Goal: Information Seeking & Learning: Check status

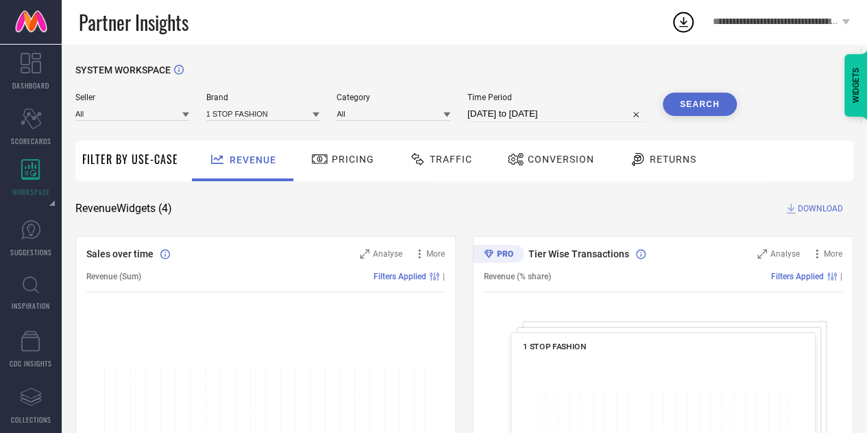
click at [162, 122] on div "Seller All" at bounding box center [132, 107] width 114 height 29
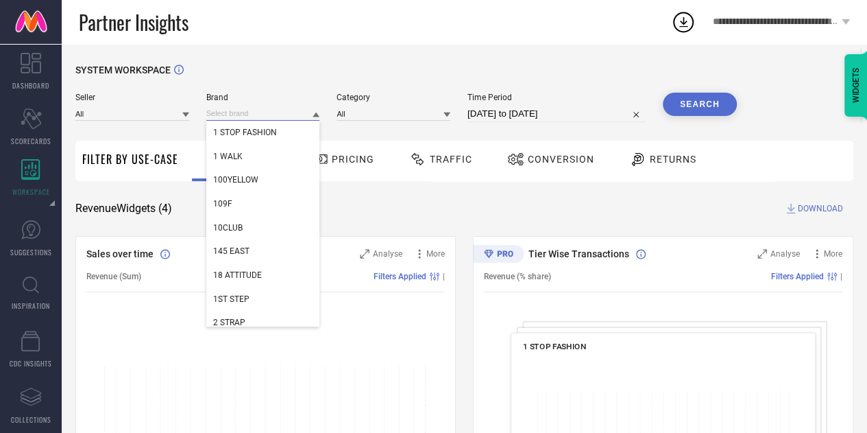
click at [237, 107] on input at bounding box center [263, 113] width 114 height 14
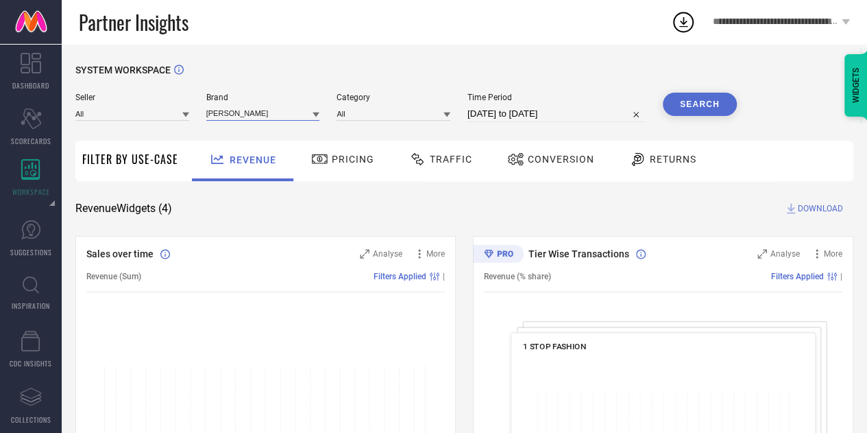
type input "mona b"
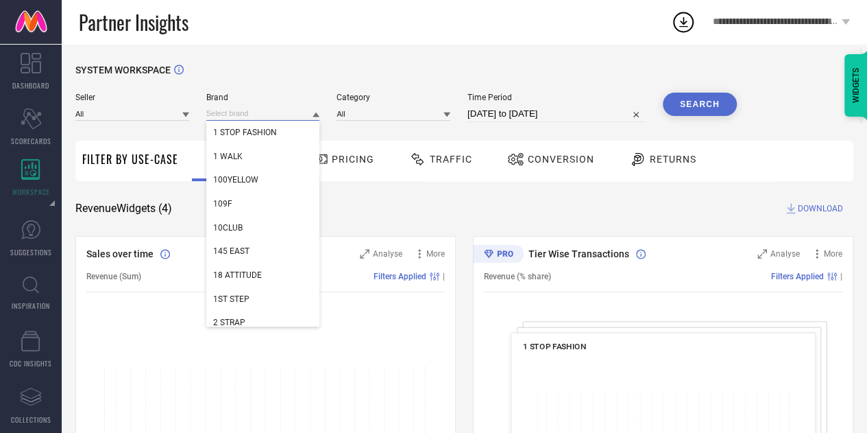
click at [281, 112] on input at bounding box center [263, 113] width 114 height 14
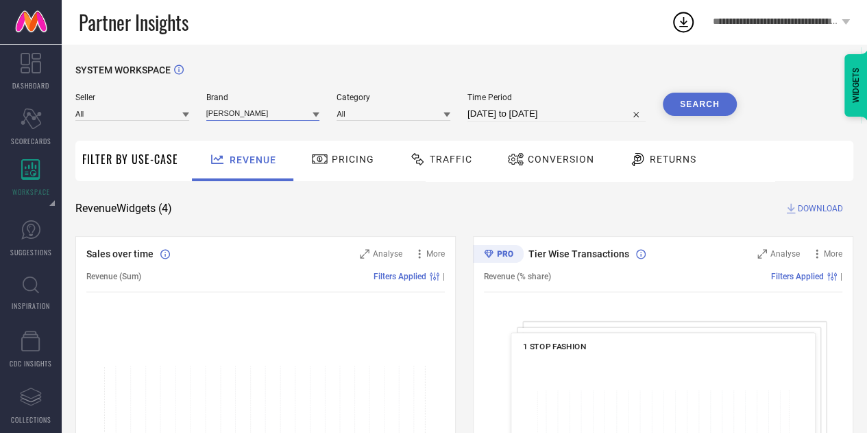
type input "[PERSON_NAME]"
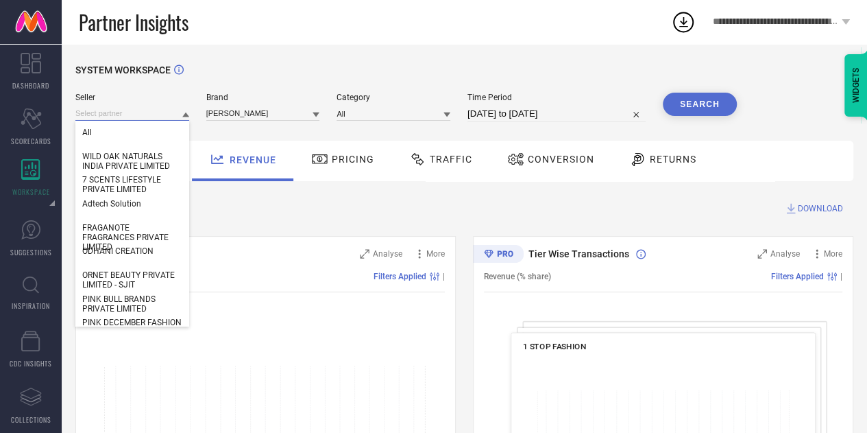
click at [147, 109] on input at bounding box center [132, 113] width 114 height 14
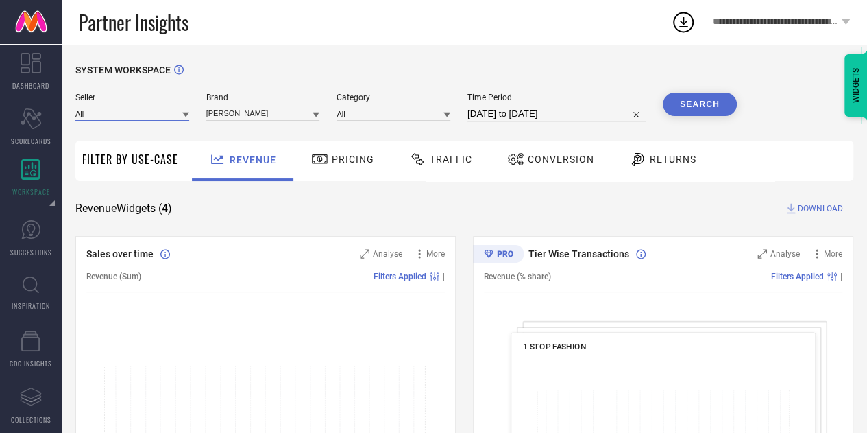
click at [144, 110] on input at bounding box center [132, 113] width 114 height 14
type input "monitree"
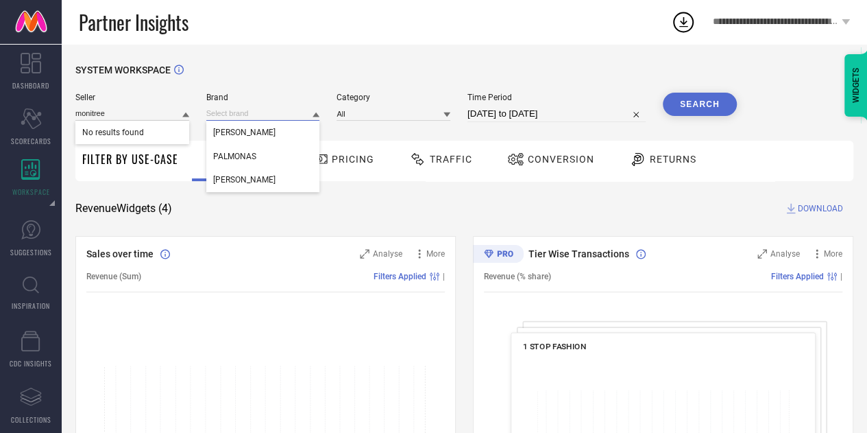
click at [235, 110] on input at bounding box center [263, 113] width 114 height 14
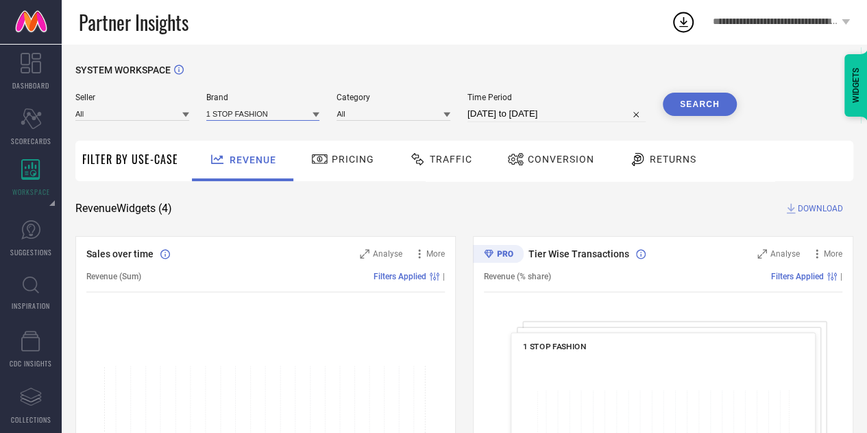
click at [235, 110] on input at bounding box center [263, 113] width 114 height 14
click at [233, 133] on span "[PERSON_NAME]" at bounding box center [244, 133] width 62 height 10
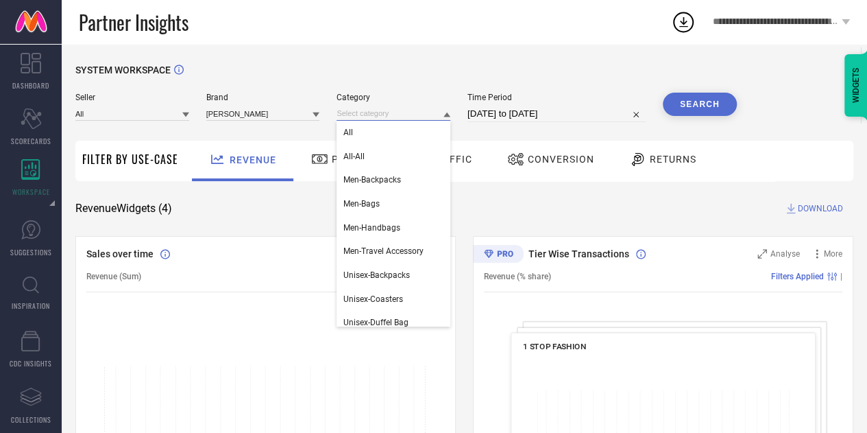
click at [379, 115] on input at bounding box center [394, 113] width 114 height 14
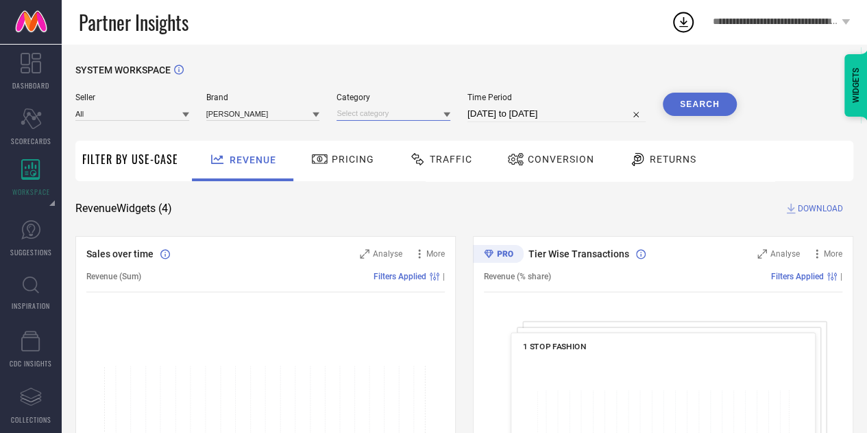
click at [396, 113] on input at bounding box center [394, 113] width 114 height 14
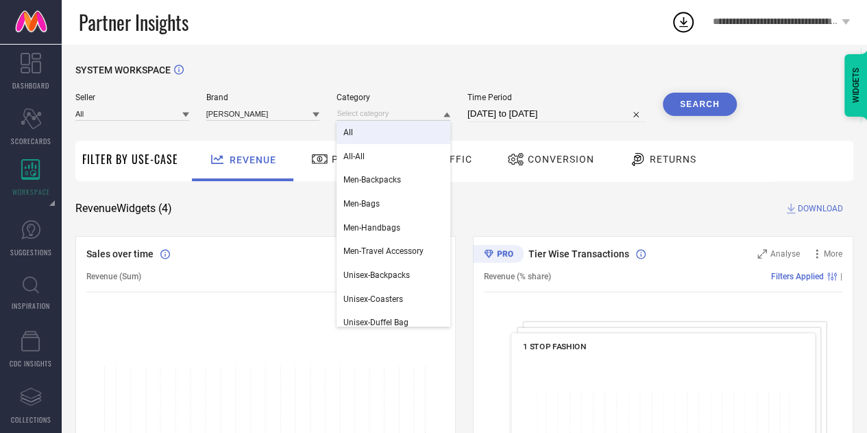
click at [367, 135] on div "All" at bounding box center [394, 132] width 114 height 23
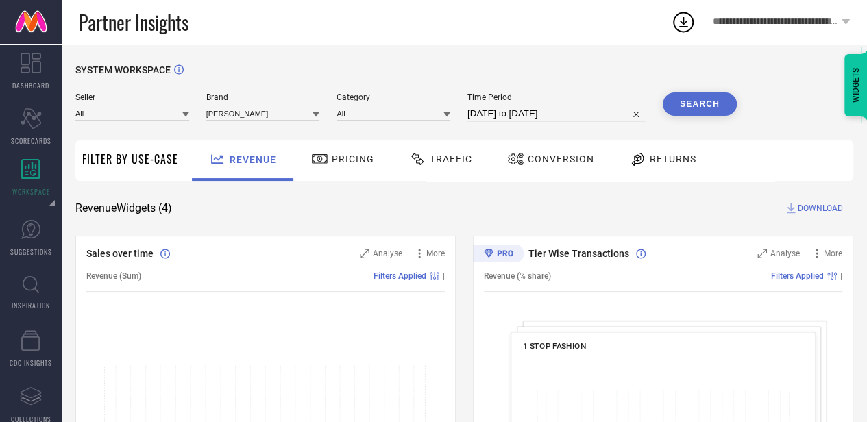
select select "8"
select select "2025"
select select "9"
select select "2025"
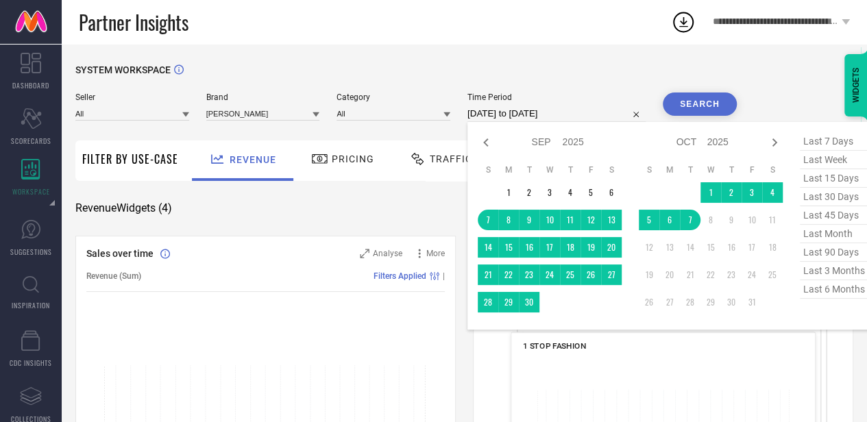
click at [554, 117] on input "[DATE] to [DATE]" at bounding box center [557, 114] width 178 height 16
click at [840, 201] on span "last 30 days" at bounding box center [834, 197] width 69 height 19
type input "[DATE] to [DATE]"
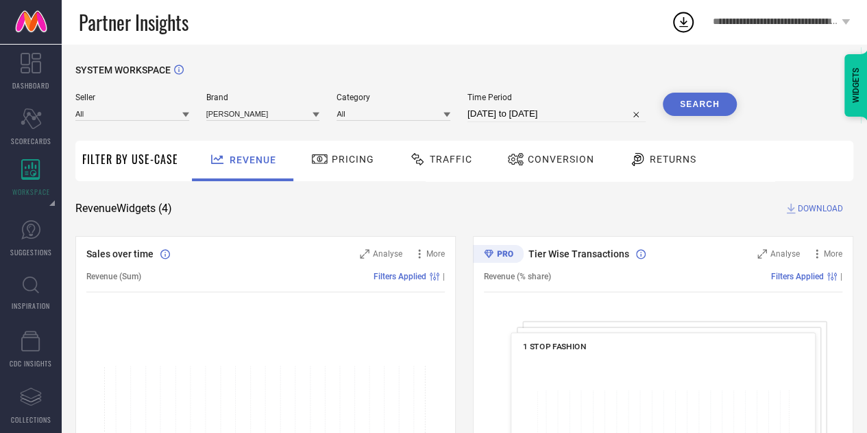
select select "8"
select select "2025"
select select "9"
select select "2025"
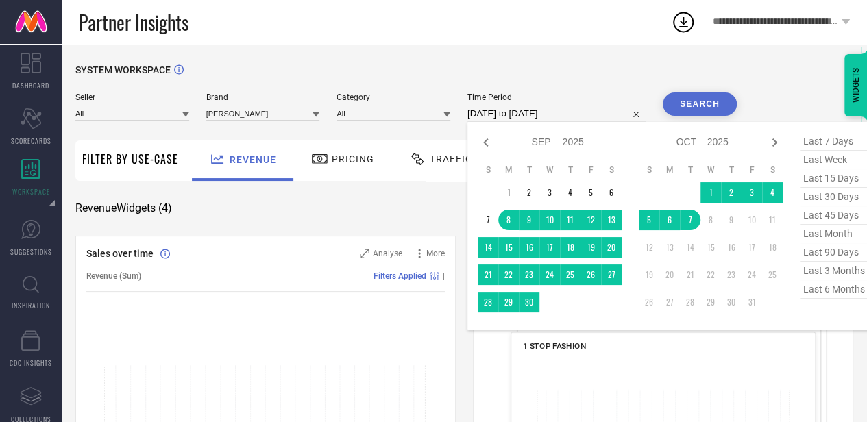
click at [560, 113] on input "[DATE] to [DATE]" at bounding box center [557, 114] width 178 height 16
click at [840, 217] on span "last 45 days" at bounding box center [834, 215] width 69 height 19
type input "[DATE] to [DATE]"
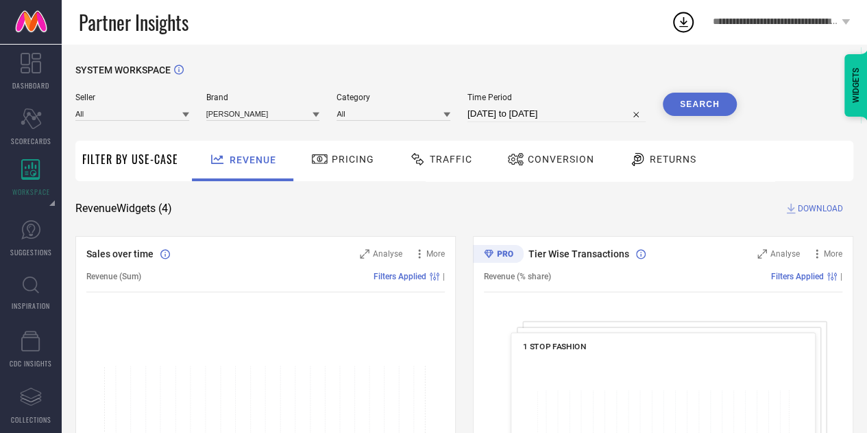
click at [687, 106] on button "Search" at bounding box center [700, 104] width 74 height 23
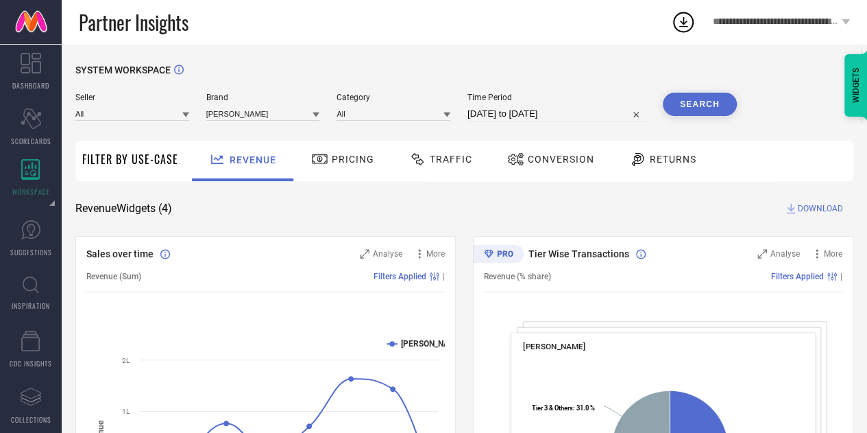
click at [339, 169] on div "Pricing" at bounding box center [343, 158] width 70 height 23
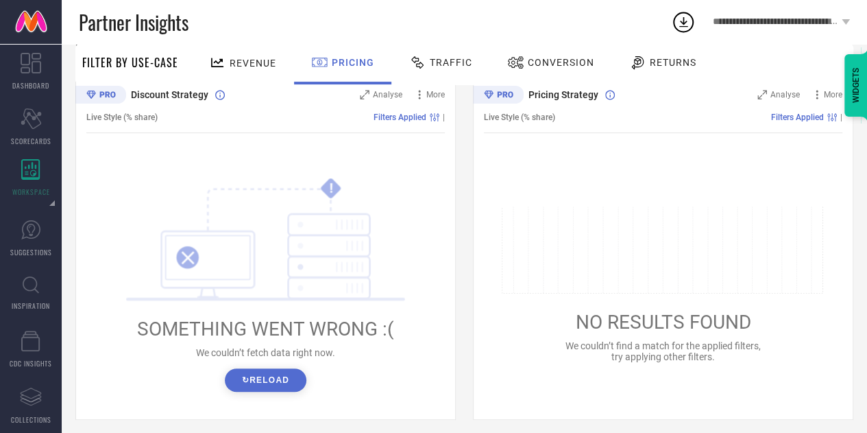
scroll to position [169, 0]
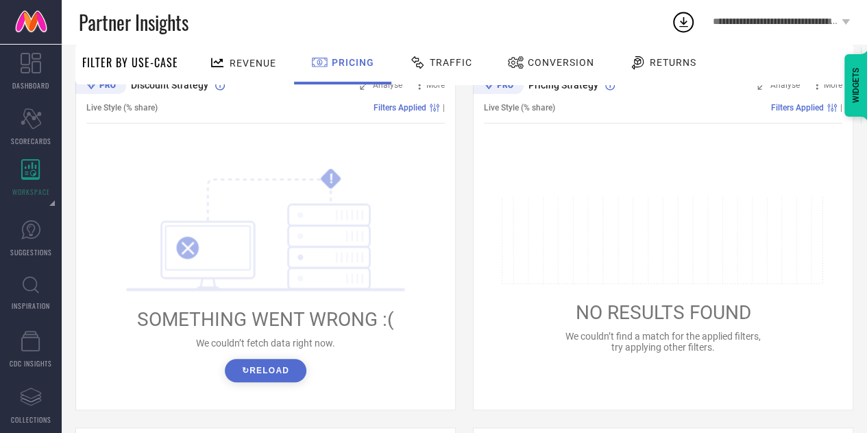
click at [276, 365] on button "↻ Reload" at bounding box center [266, 370] width 82 height 23
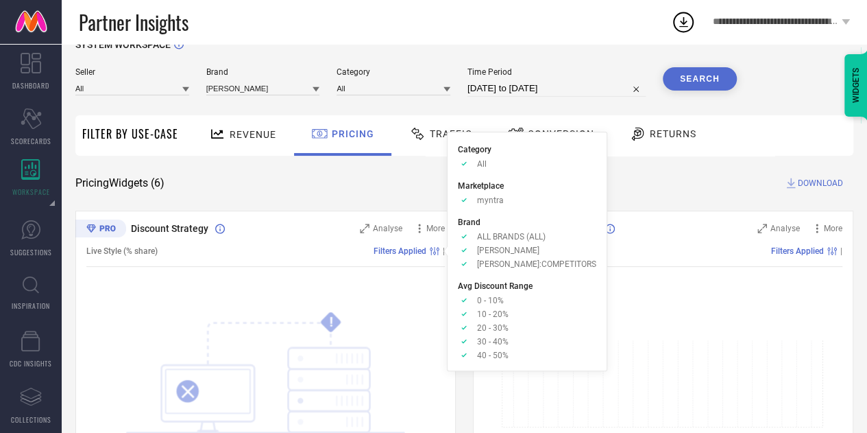
scroll to position [25, 0]
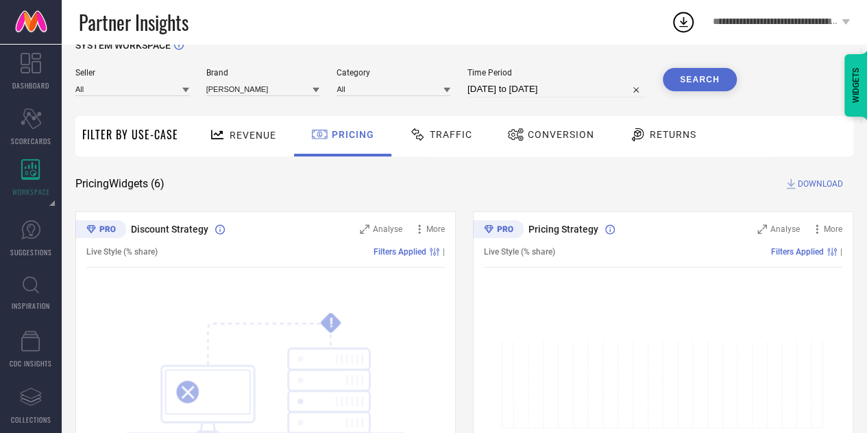
click at [532, 80] on div "Time Period [DATE] to [DATE]" at bounding box center [557, 82] width 178 height 29
select select "7"
select select "2025"
select select "8"
select select "2025"
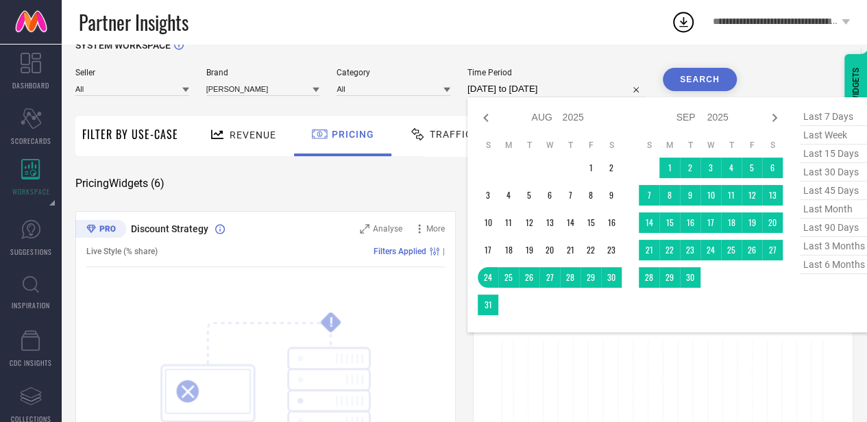
click at [533, 88] on input "[DATE] to [DATE]" at bounding box center [557, 89] width 178 height 16
click at [835, 228] on span "last 90 days" at bounding box center [834, 228] width 69 height 19
type input "[DATE] to [DATE]"
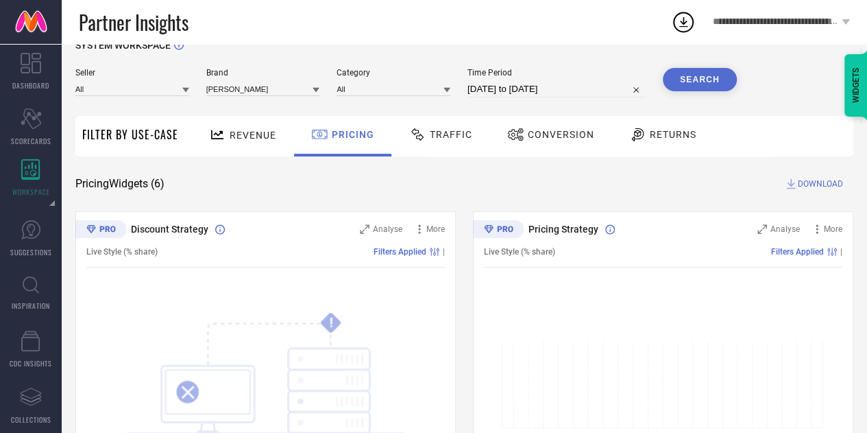
click at [718, 86] on button "Search" at bounding box center [700, 79] width 74 height 23
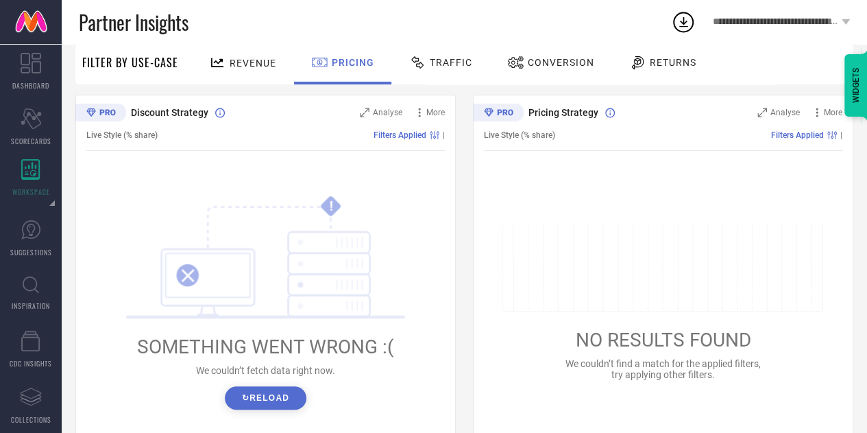
scroll to position [0, 0]
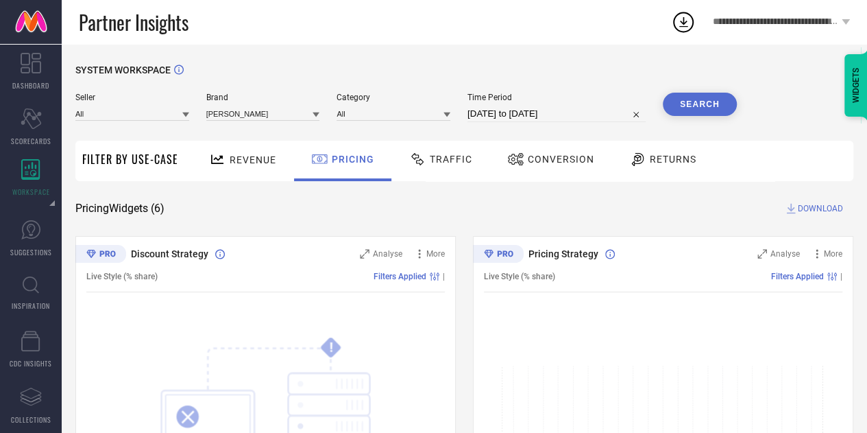
click at [701, 107] on button "Search" at bounding box center [700, 104] width 74 height 23
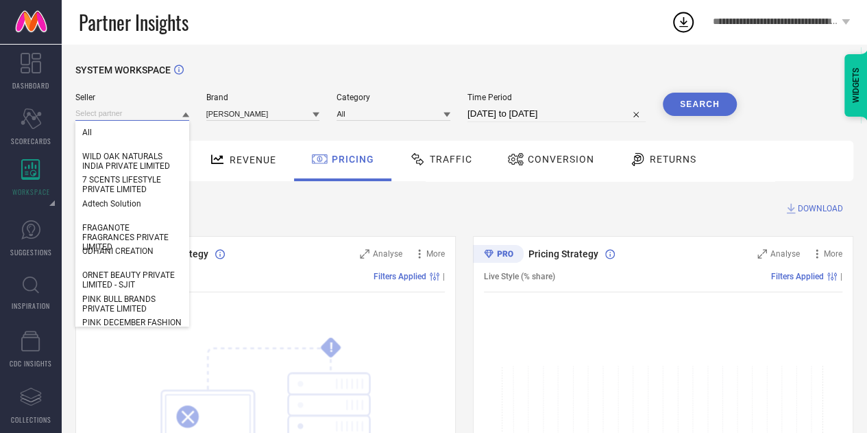
click at [126, 115] on input at bounding box center [132, 113] width 114 height 14
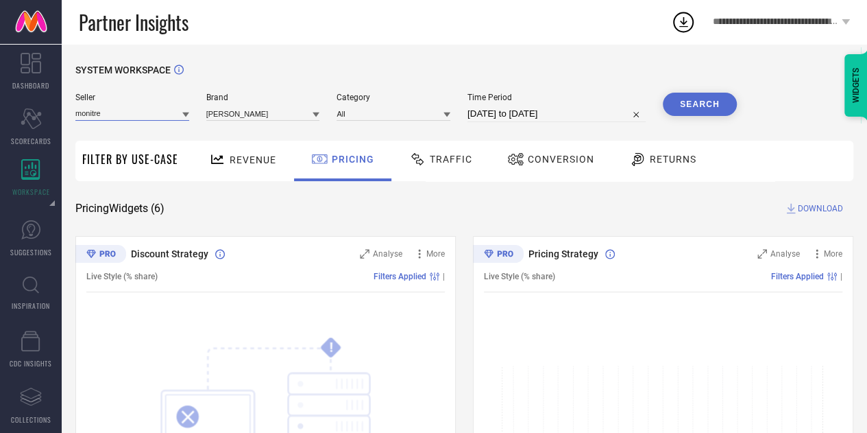
type input "monitre"
click at [684, 108] on button "Search" at bounding box center [700, 104] width 74 height 23
click at [849, 21] on icon at bounding box center [846, 21] width 8 height 5
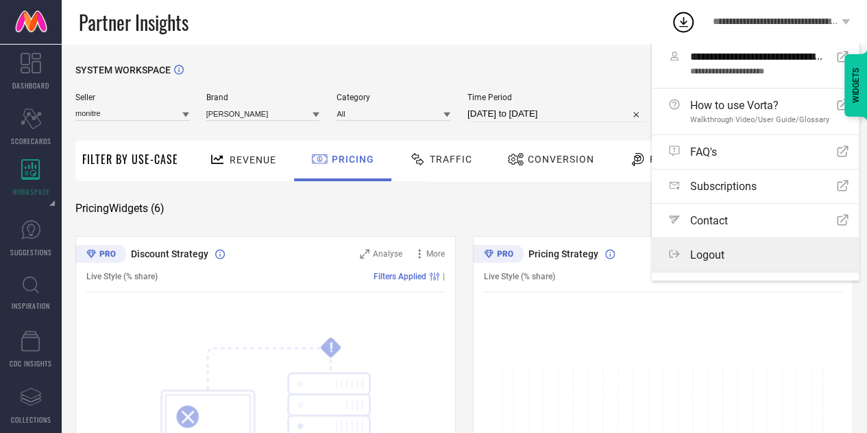
click at [723, 255] on span "Logout" at bounding box center [707, 254] width 34 height 13
click at [0, 0] on button "Logout" at bounding box center [0, 0] width 0 height 0
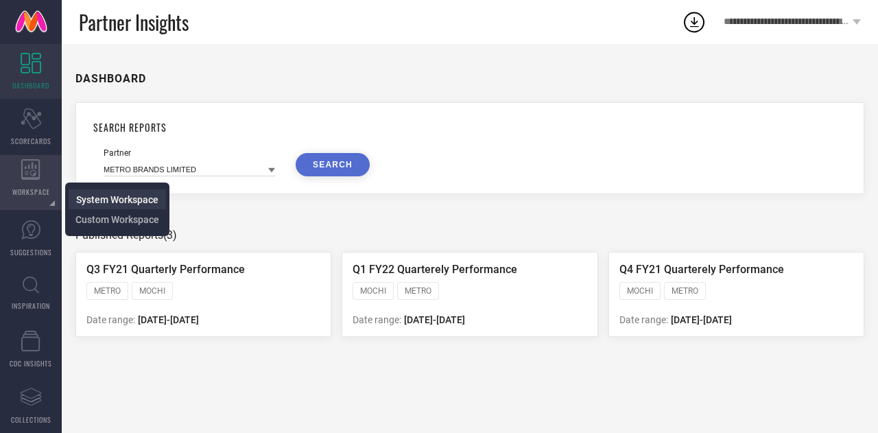
click at [99, 200] on span "System Workspace" at bounding box center [117, 199] width 82 height 11
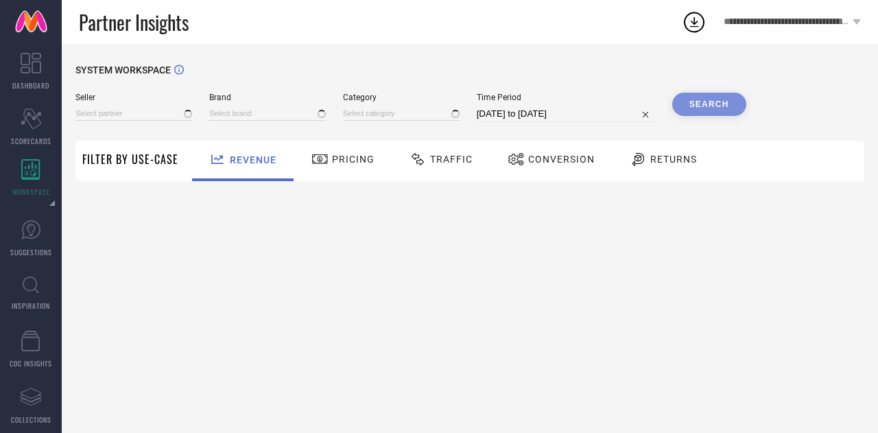
type input "All"
type input "1 STOP FASHION"
type input "All"
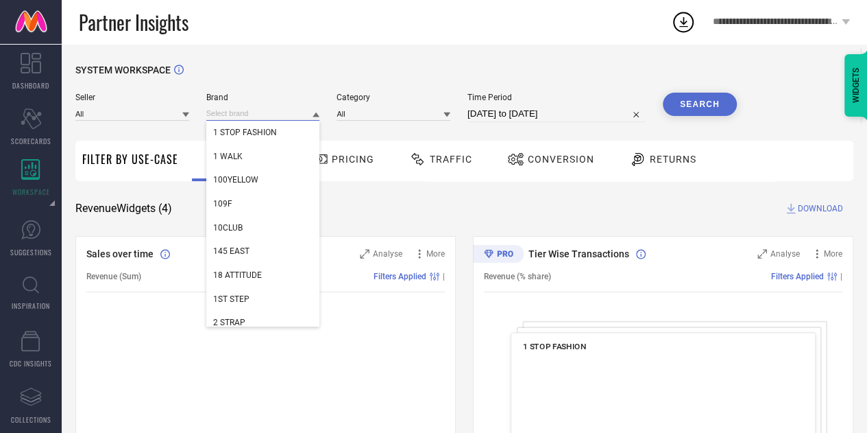
click at [241, 113] on input at bounding box center [263, 113] width 114 height 14
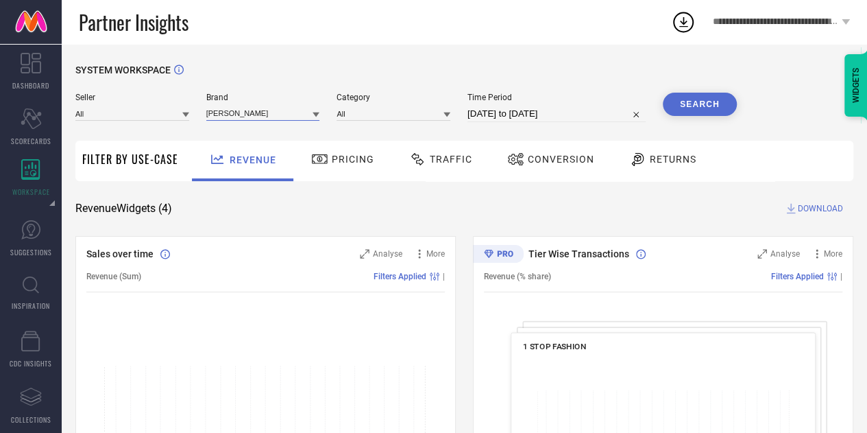
type input "[PERSON_NAME]"
click at [143, 112] on input at bounding box center [132, 113] width 114 height 14
type input "monitree"
click at [170, 114] on input "monitree" at bounding box center [132, 113] width 114 height 14
click at [229, 141] on div "Revenue" at bounding box center [242, 161] width 101 height 40
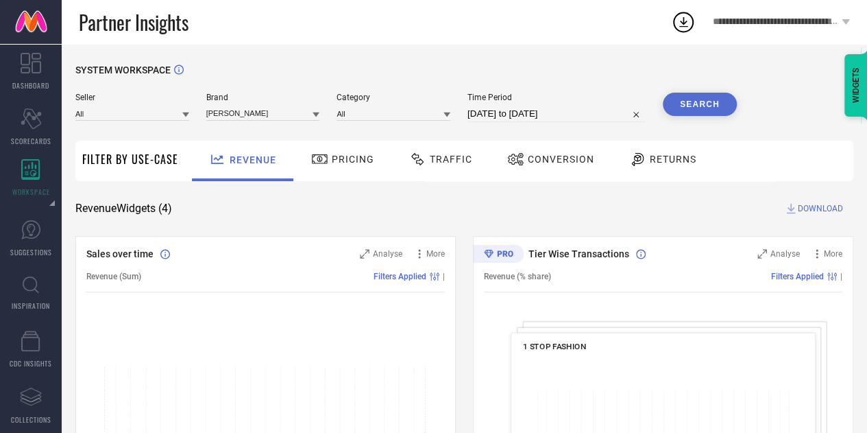
select select "8"
select select "2025"
select select "9"
select select "2025"
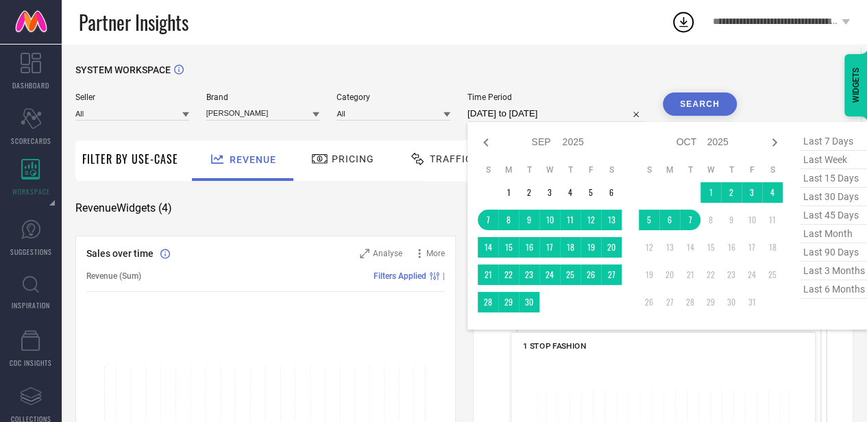
click at [503, 114] on input "[DATE] to [DATE]" at bounding box center [557, 114] width 178 height 16
click at [847, 254] on span "last 90 days" at bounding box center [834, 252] width 69 height 19
type input "[DATE] to [DATE]"
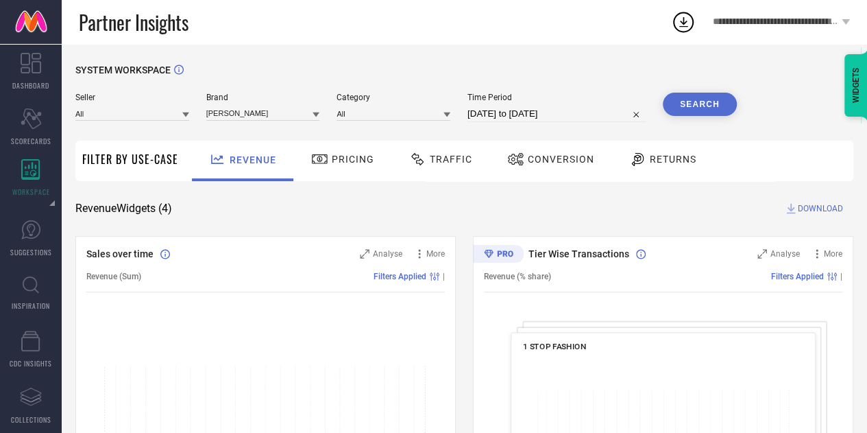
click at [694, 107] on button "Search" at bounding box center [700, 104] width 74 height 23
select select "6"
select select "2025"
select select "7"
select select "2025"
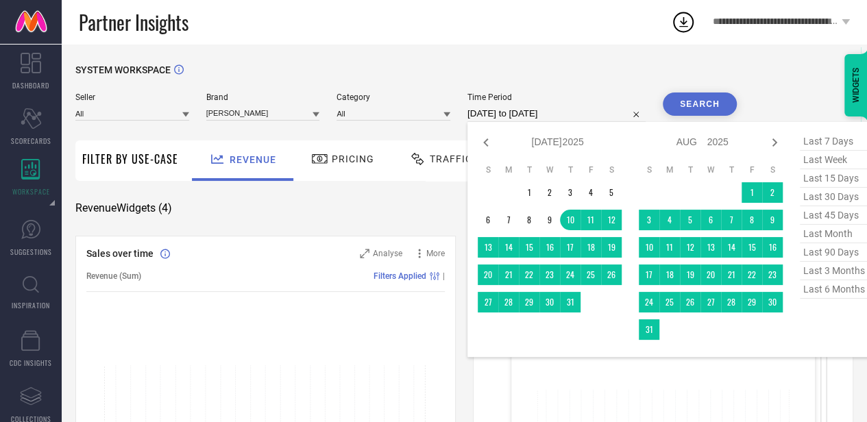
click at [561, 110] on input "[DATE] to [DATE]" at bounding box center [557, 114] width 178 height 16
click at [838, 268] on span "last 3 months" at bounding box center [834, 271] width 69 height 19
type input "01-07-2025 to 30-09-2025"
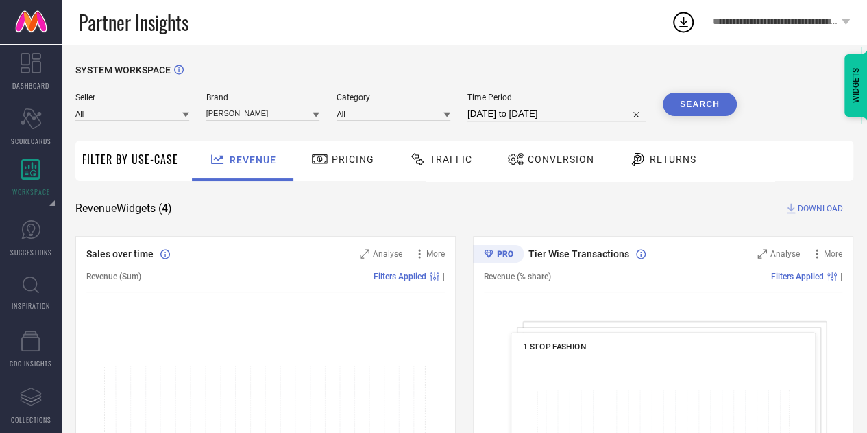
click at [703, 106] on button "Search" at bounding box center [700, 104] width 74 height 23
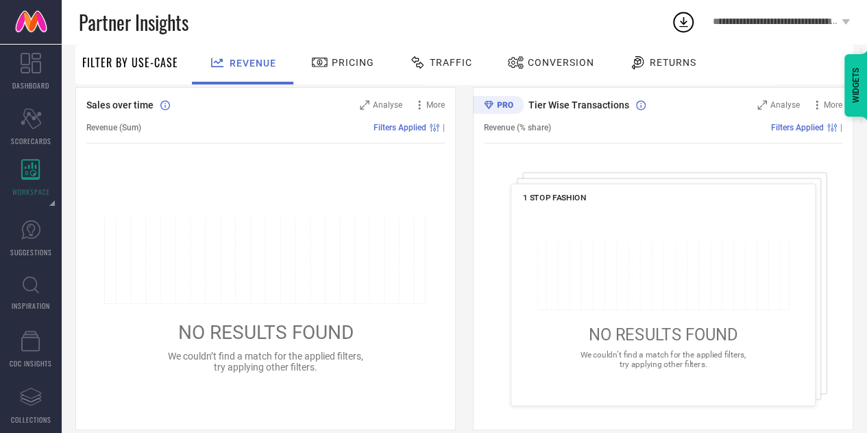
scroll to position [150, 0]
click at [354, 61] on span "Pricing" at bounding box center [353, 62] width 43 height 11
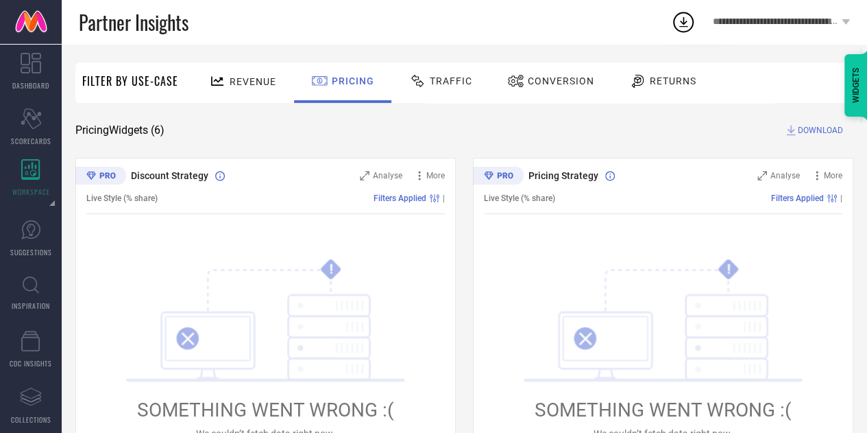
scroll to position [0, 0]
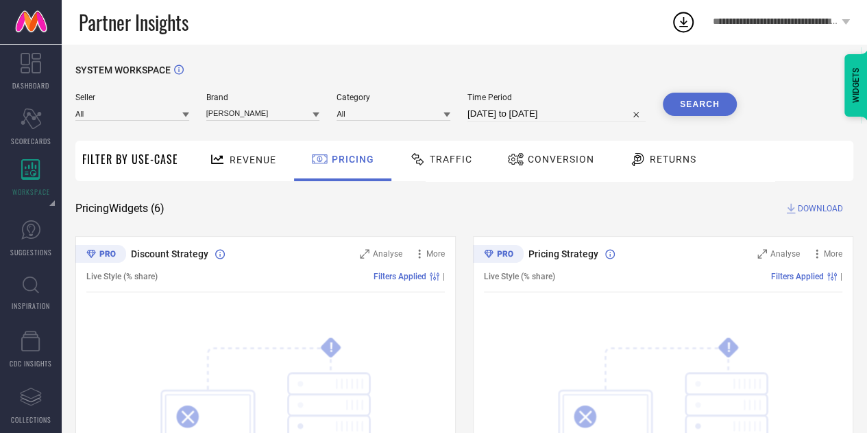
click at [446, 166] on div "Traffic" at bounding box center [441, 158] width 70 height 23
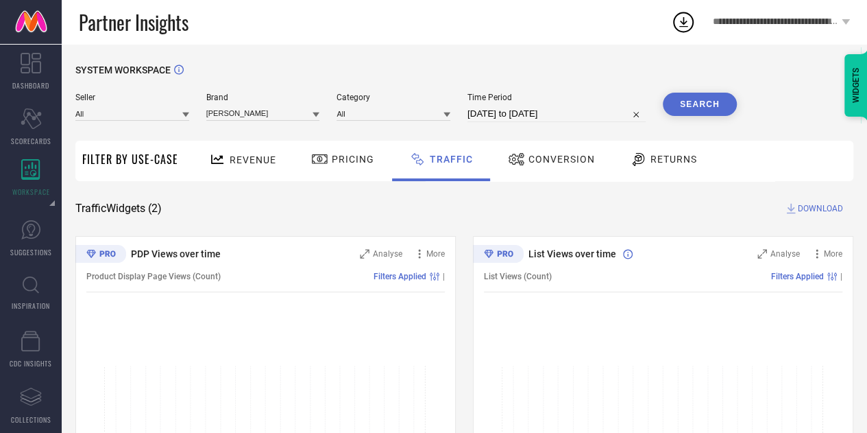
click at [350, 158] on span "Pricing" at bounding box center [353, 159] width 43 height 11
